Goal: Task Accomplishment & Management: Use online tool/utility

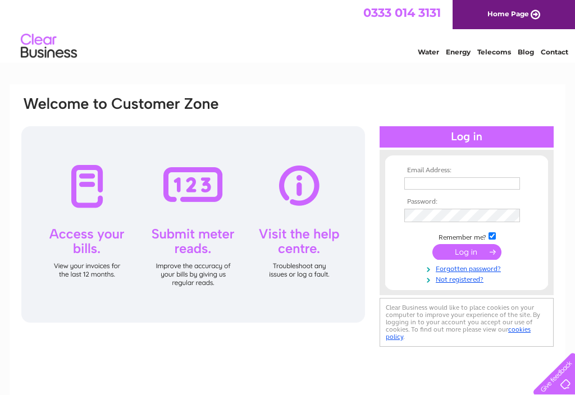
click at [458, 186] on input "text" at bounding box center [462, 183] width 116 height 12
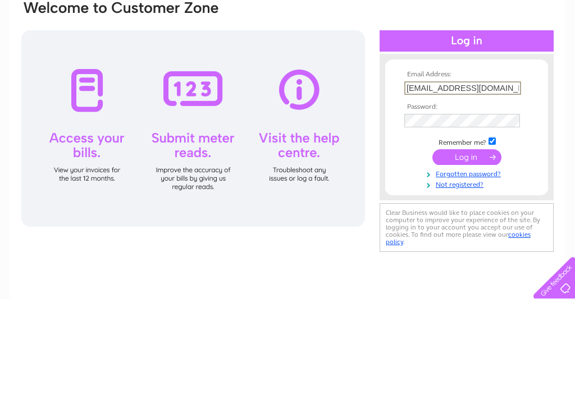
type input "wendy_grahame@yahoo.co.uk"
click at [455, 245] on input "submit" at bounding box center [466, 253] width 69 height 16
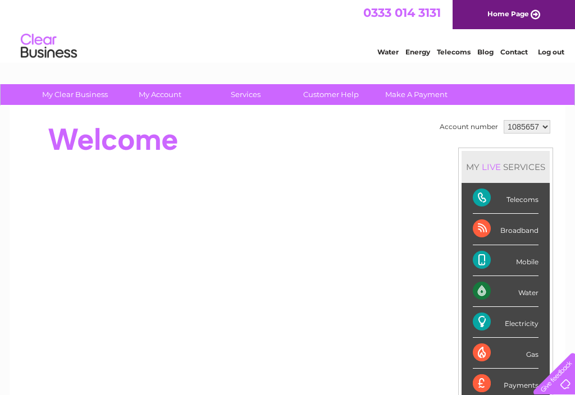
click at [503, 330] on div "Electricity" at bounding box center [506, 322] width 66 height 31
click at [523, 326] on div "Electricity" at bounding box center [506, 322] width 66 height 31
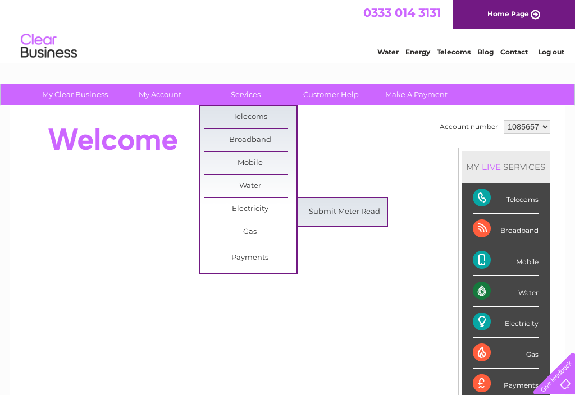
click at [331, 218] on link "Submit Meter Read" at bounding box center [344, 212] width 93 height 22
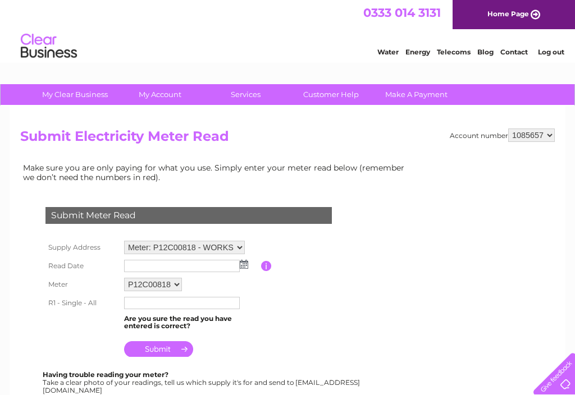
click at [172, 271] on input "text" at bounding box center [182, 266] width 116 height 12
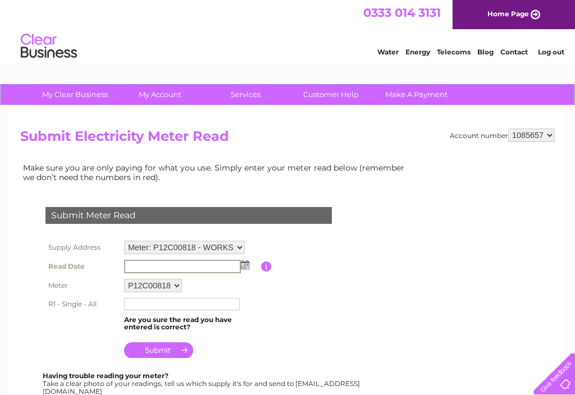
click at [246, 269] on img at bounding box center [245, 264] width 8 height 9
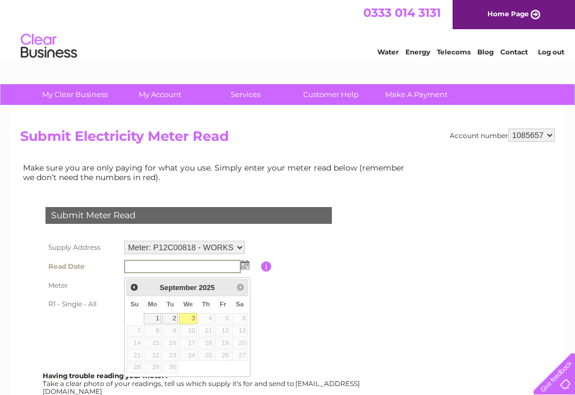
click at [193, 321] on link "3" at bounding box center [188, 318] width 18 height 11
type input "2025/09/03"
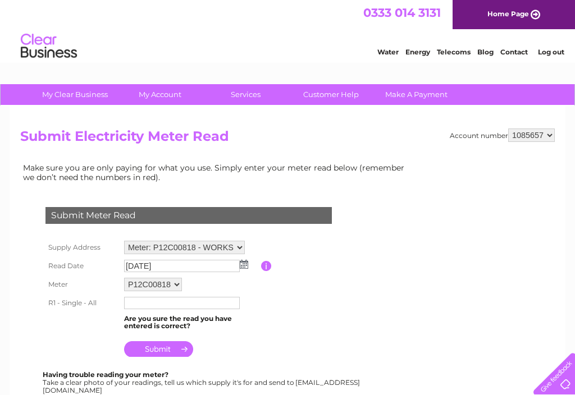
click at [182, 309] on input "text" at bounding box center [182, 303] width 116 height 12
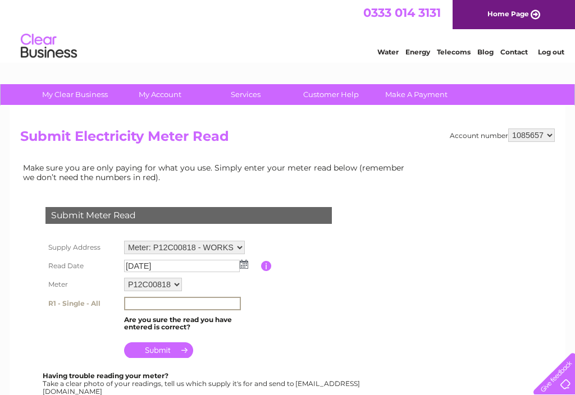
scroll to position [7, 0]
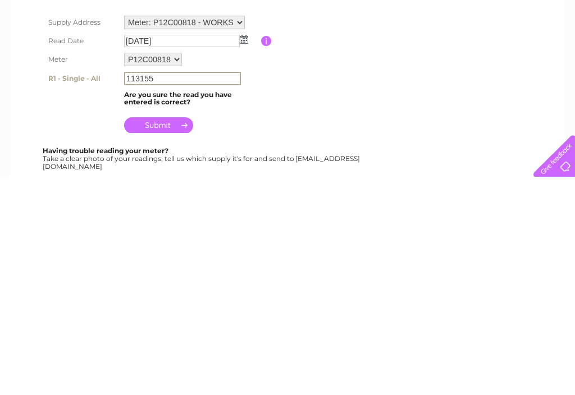
type input "113155"
click at [173, 335] on input "submit" at bounding box center [158, 343] width 69 height 16
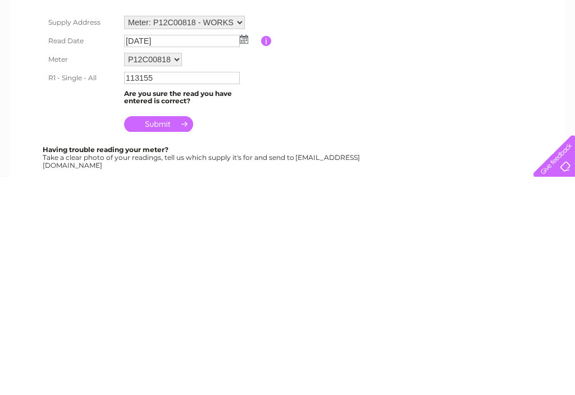
scroll to position [226, 0]
